Goal: Information Seeking & Learning: Learn about a topic

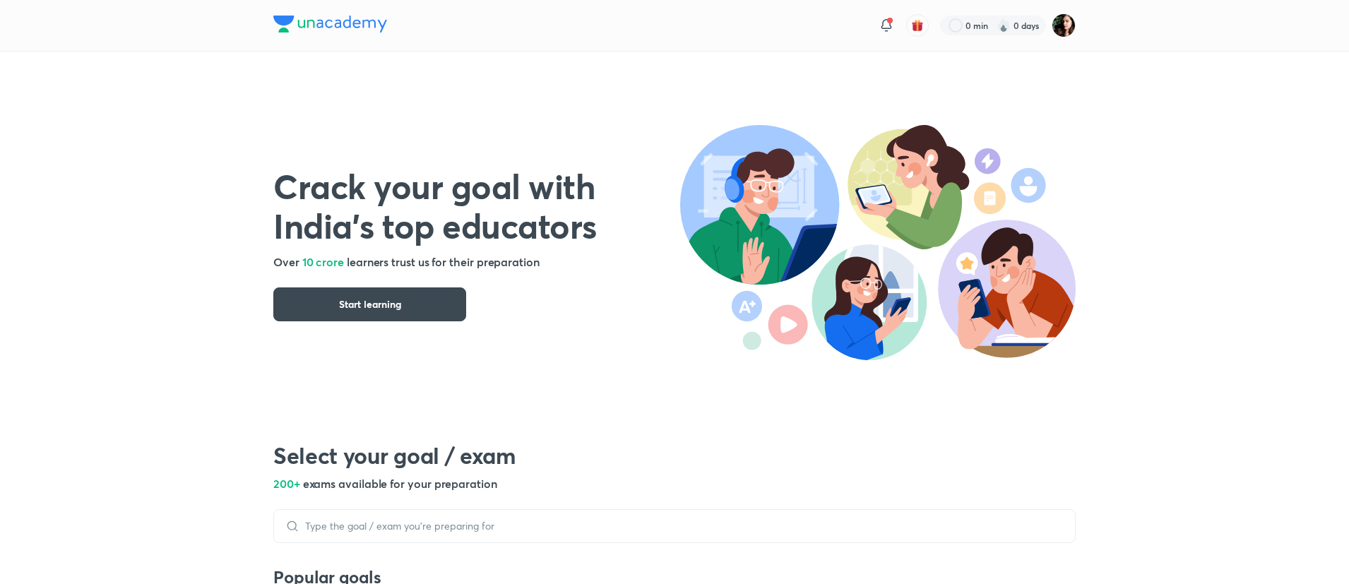
drag, startPoint x: 879, startPoint y: 105, endPoint x: 882, endPoint y: 97, distance: 7.9
click at [882, 97] on div "Crack your goal with India’s top educators Over 10 crore learners trust us for …" at bounding box center [674, 230] width 802 height 356
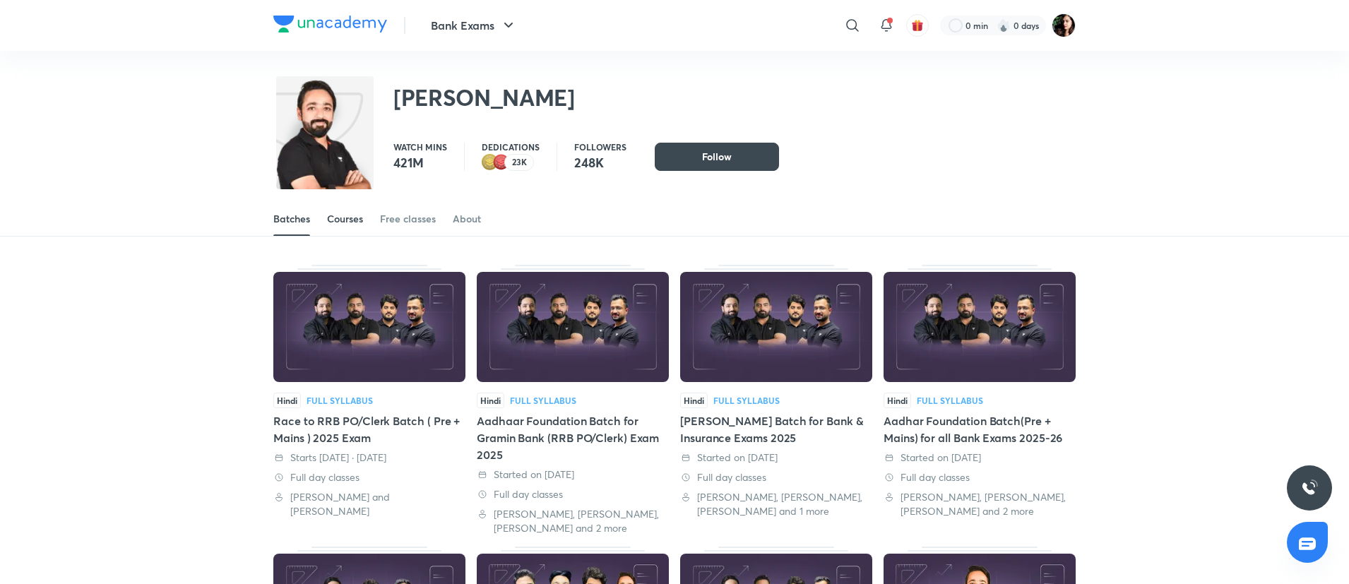
click at [350, 225] on div "Courses" at bounding box center [345, 219] width 36 height 14
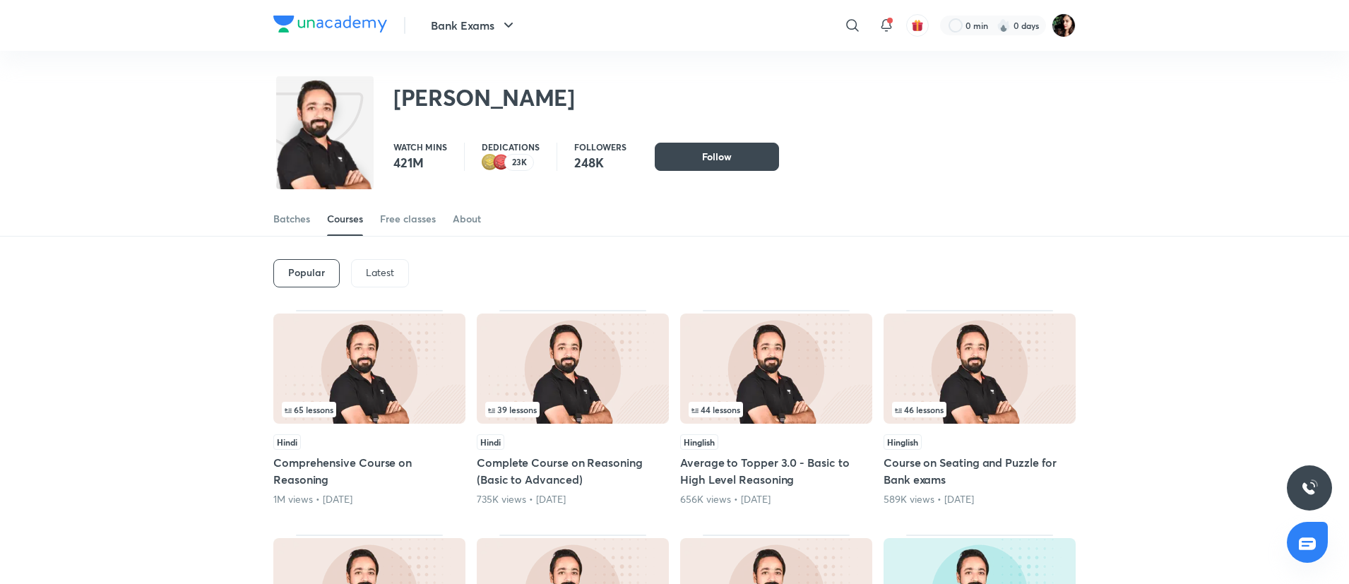
click at [394, 263] on div "Latest" at bounding box center [380, 273] width 58 height 28
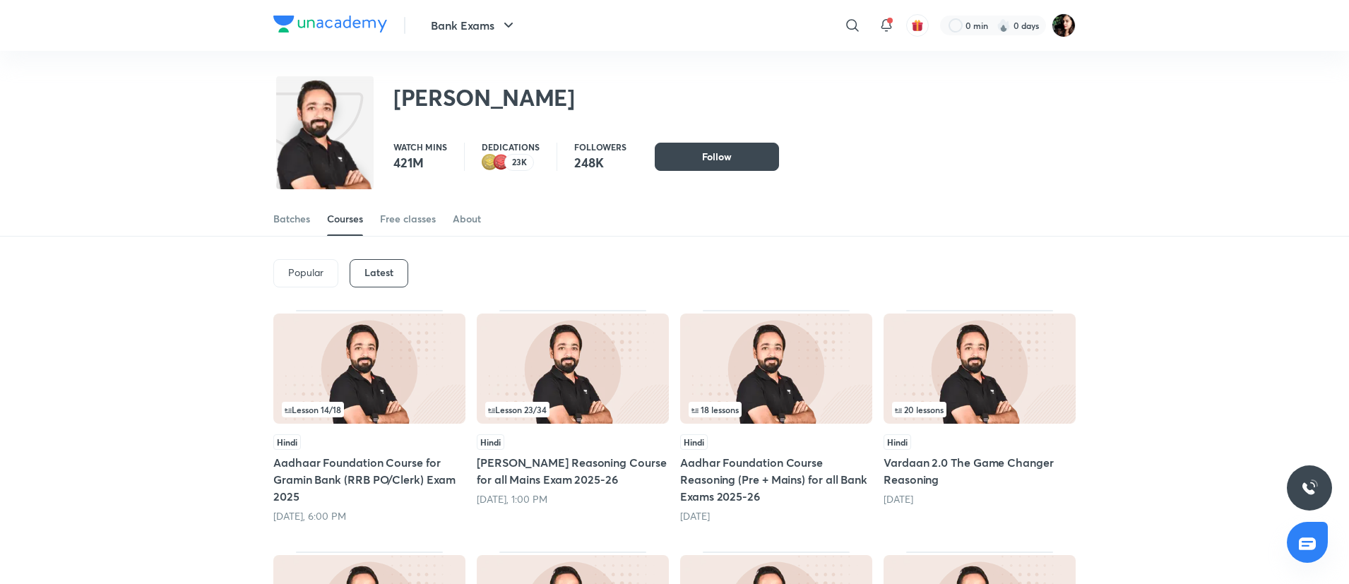
click at [569, 393] on img at bounding box center [573, 369] width 192 height 110
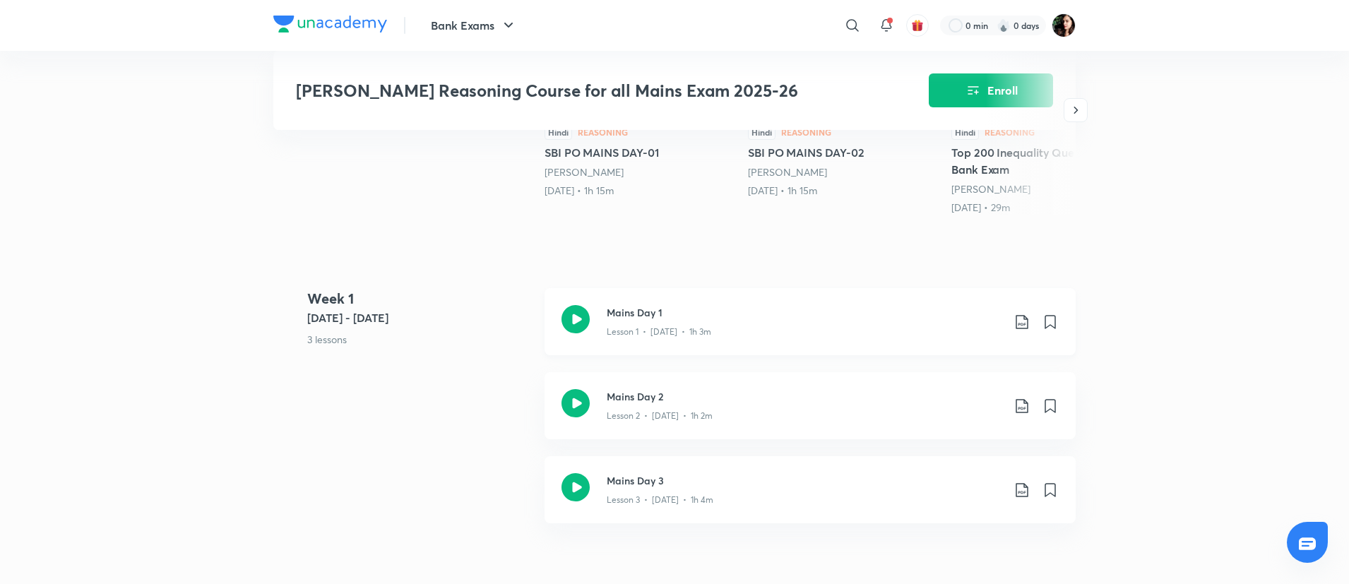
scroll to position [742, 0]
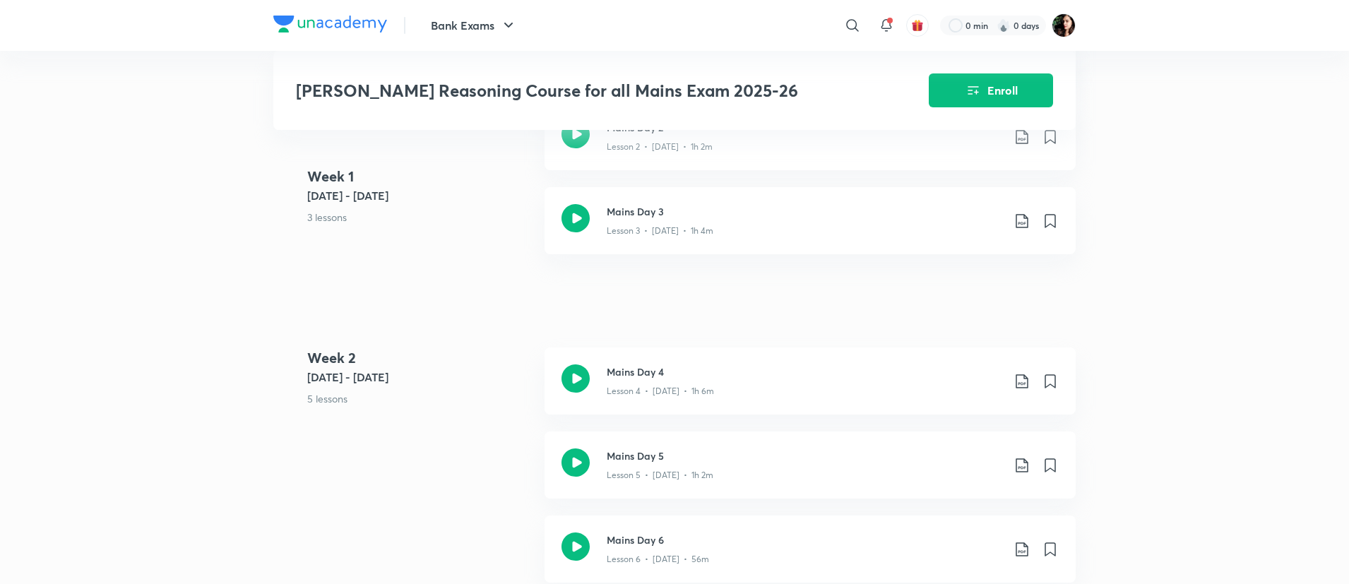
drag, startPoint x: 472, startPoint y: 362, endPoint x: 482, endPoint y: 360, distance: 10.1
click at [472, 362] on div "Nishchay MAINS Reasoning Course for all Mains Exam 2025-26 Enroll Bank Exams Pl…" at bounding box center [674, 509] width 802 height 2345
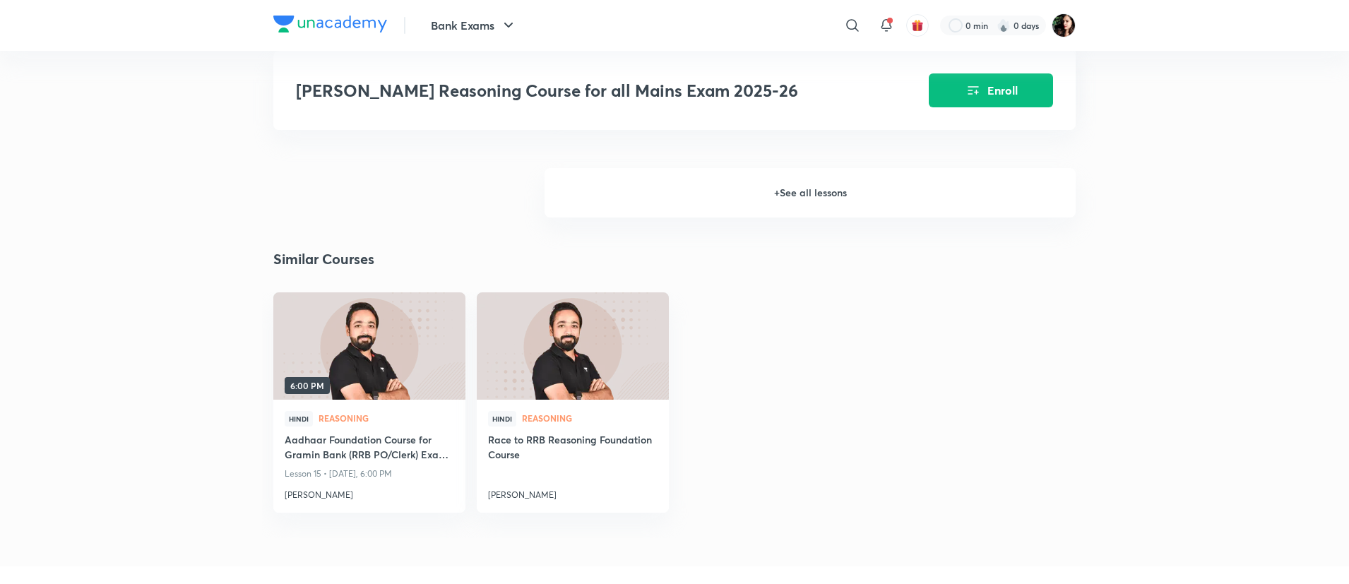
scroll to position [1833, 0]
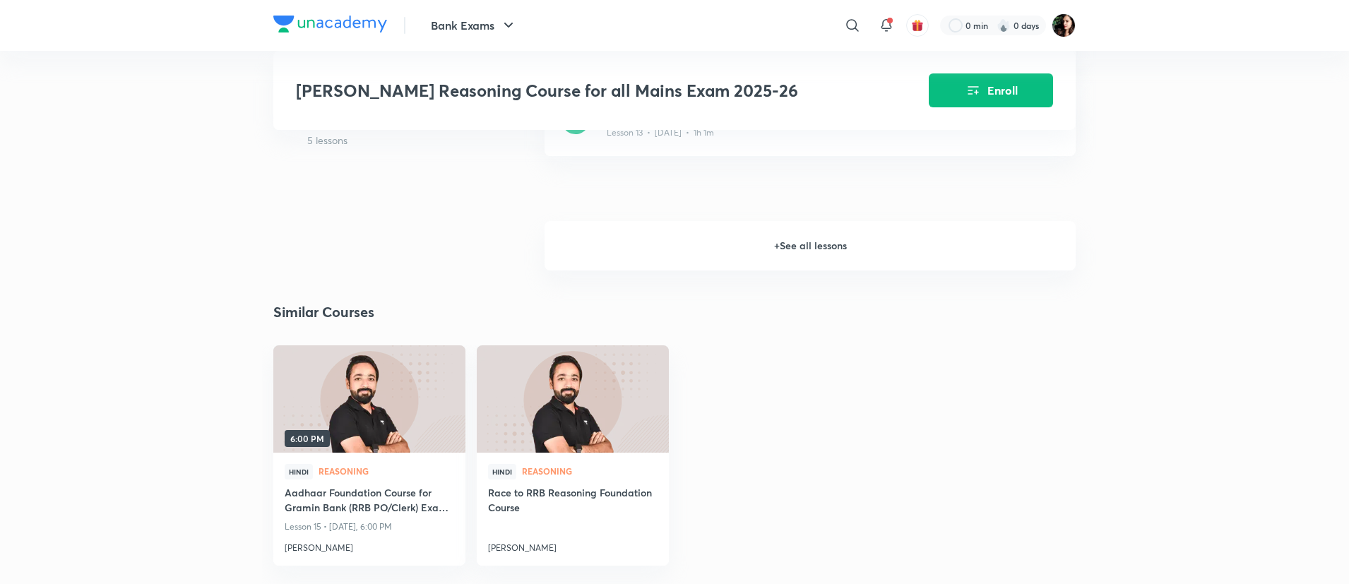
drag, startPoint x: 825, startPoint y: 237, endPoint x: 824, endPoint y: 244, distance: 7.9
click at [821, 266] on h6 "+ See all lessons" at bounding box center [810, 245] width 531 height 49
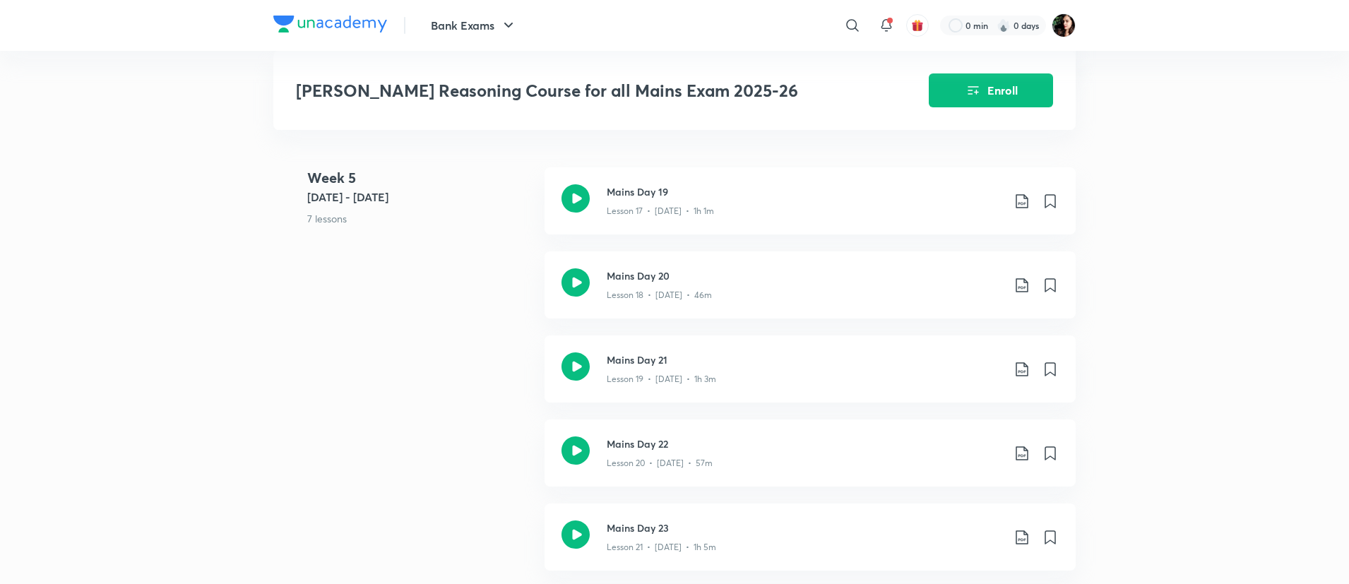
scroll to position [2363, 0]
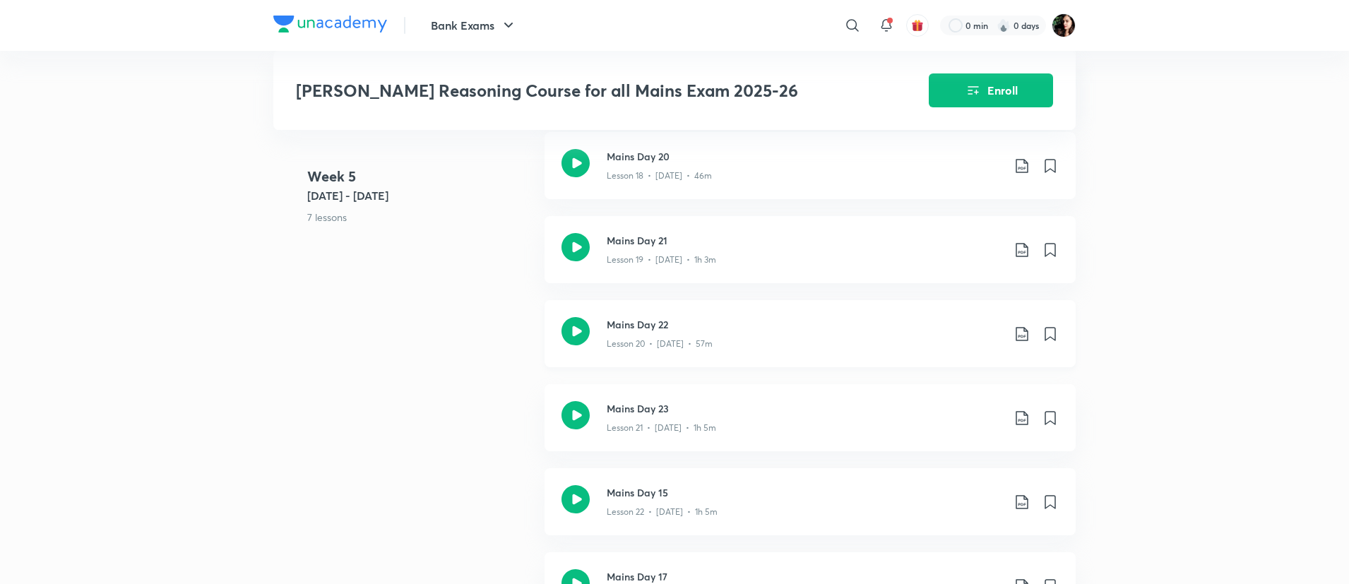
click at [577, 345] on icon at bounding box center [576, 331] width 28 height 28
